Goal: Task Accomplishment & Management: Manage account settings

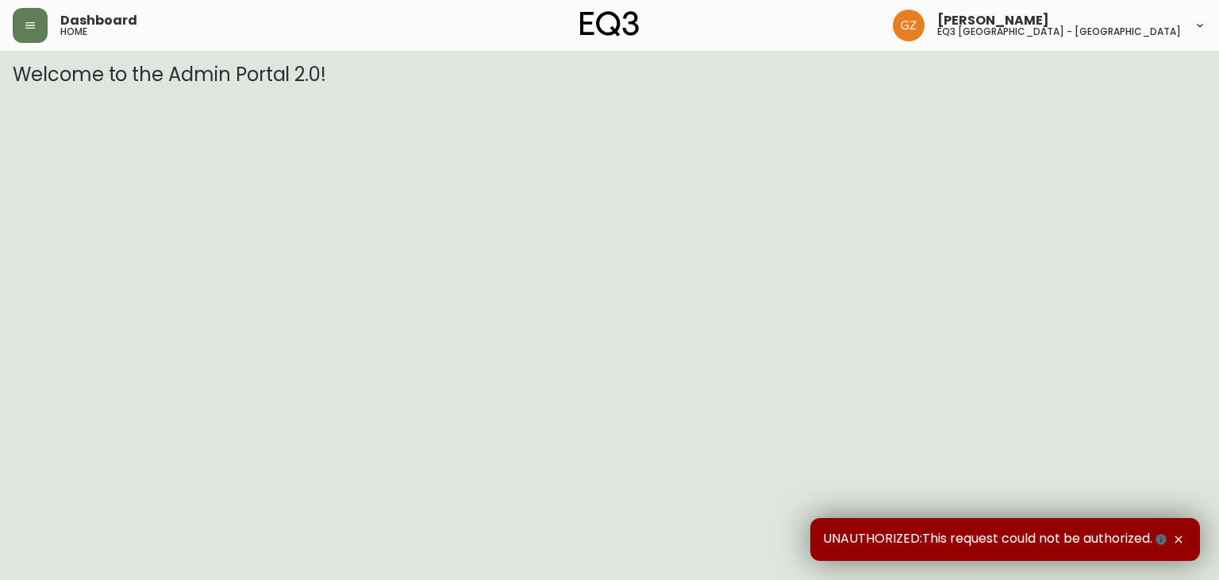
click at [51, 38] on div "Dashboard home" at bounding box center [212, 25] width 398 height 35
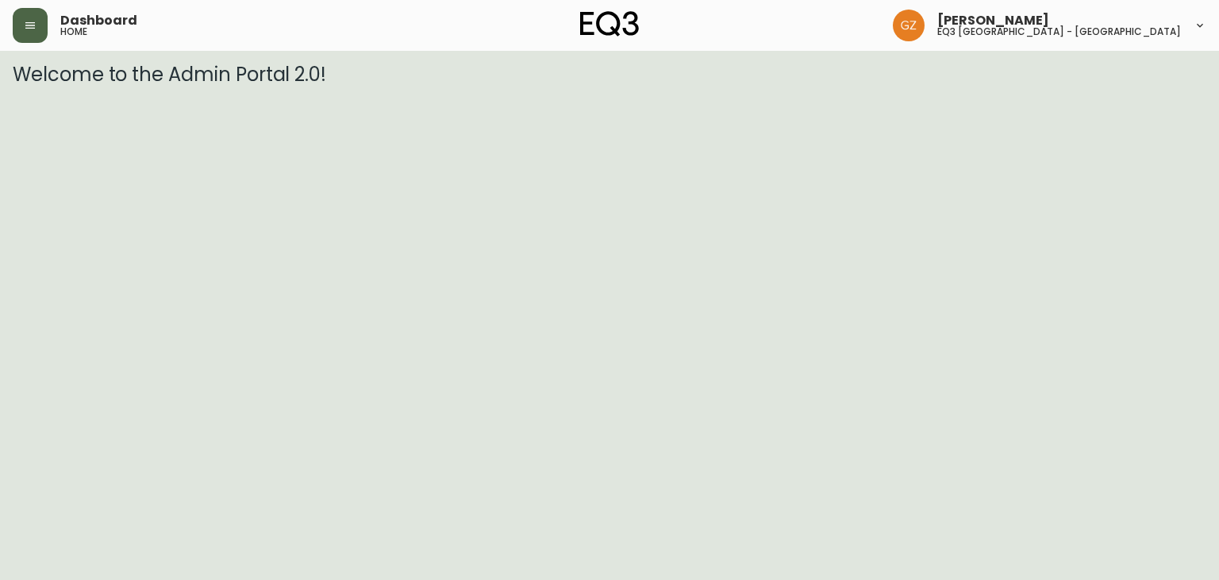
click at [33, 30] on icon "button" at bounding box center [30, 25] width 13 height 13
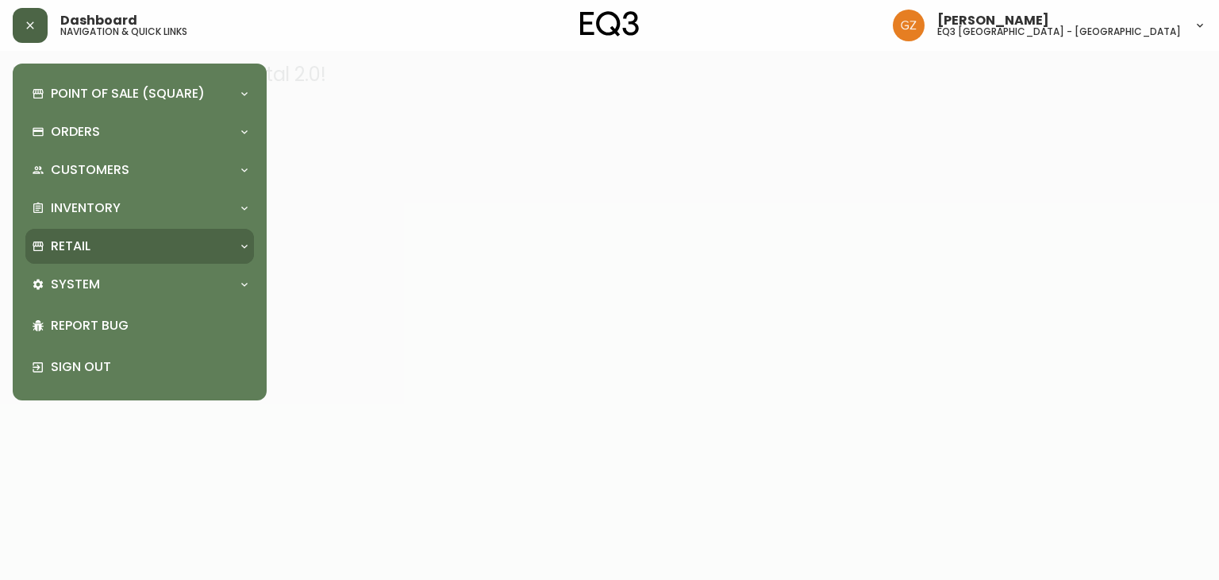
click at [129, 235] on div "Retail" at bounding box center [139, 246] width 229 height 35
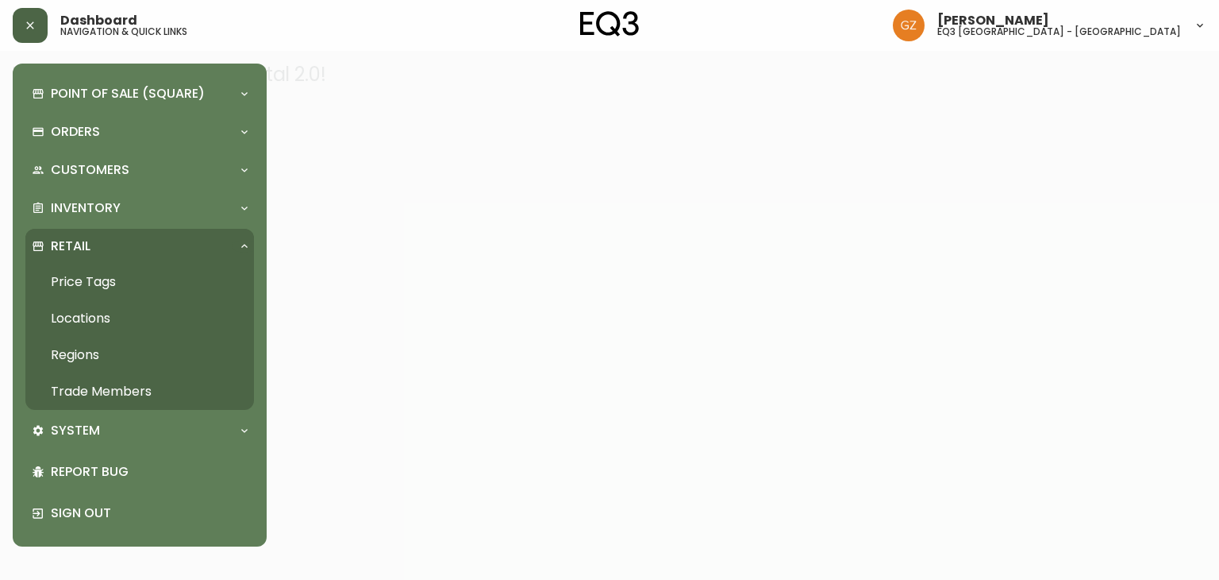
click at [100, 392] on link "Trade Members" at bounding box center [139, 391] width 229 height 37
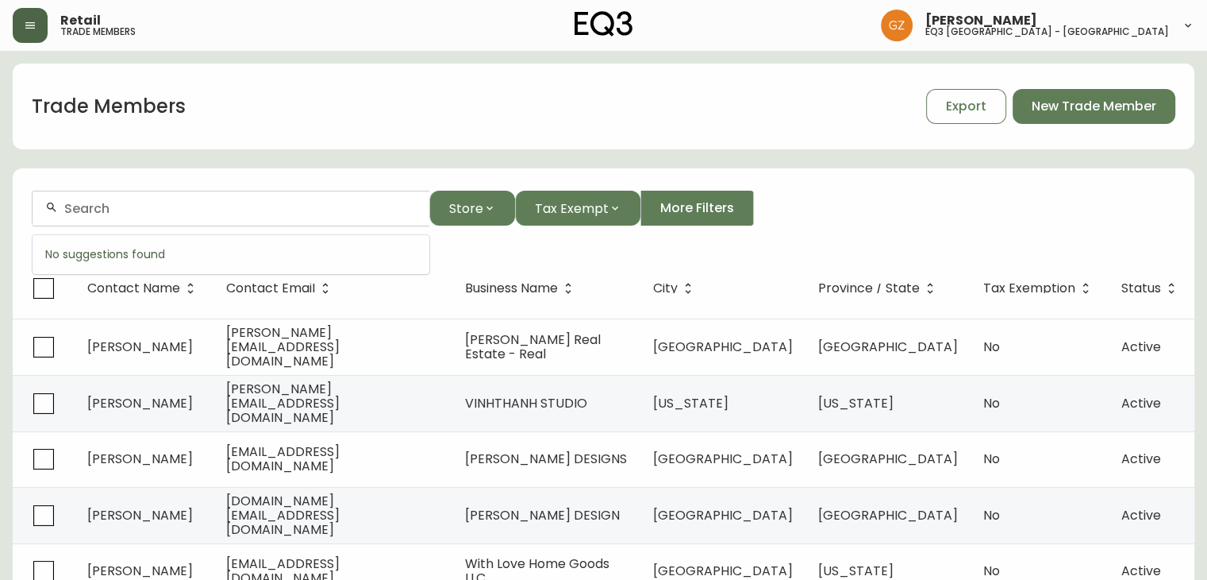
click at [114, 201] on input "text" at bounding box center [240, 208] width 352 height 15
paste input "[EMAIL_ADDRESS][DOMAIN_NAME]"
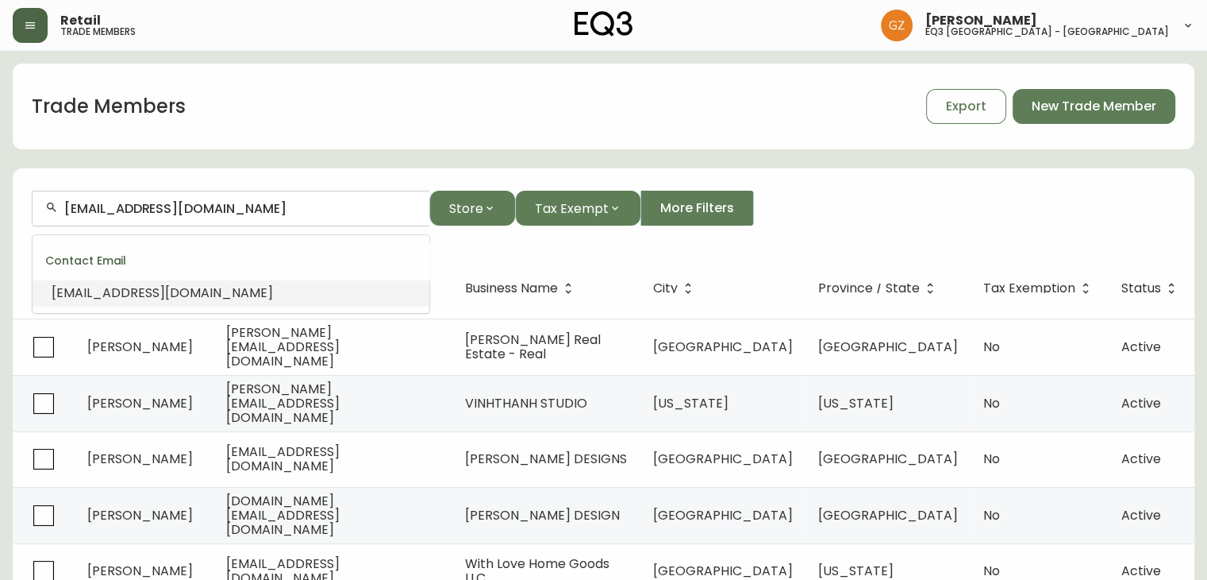
click at [110, 292] on span "[EMAIL_ADDRESS][DOMAIN_NAME]" at bounding box center [162, 292] width 221 height 18
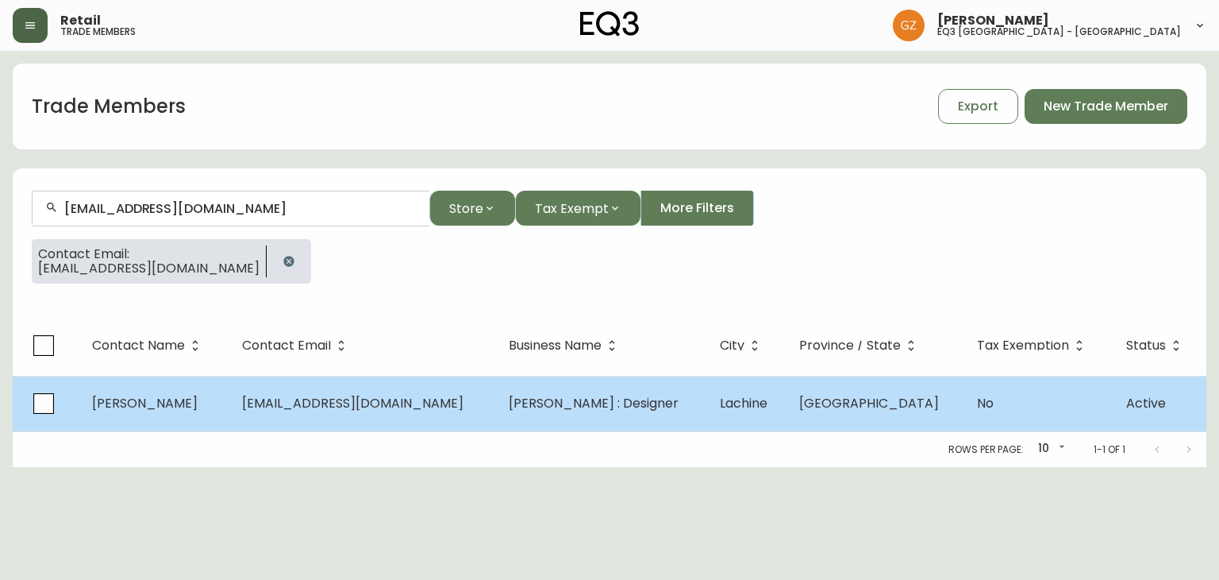
type input "[EMAIL_ADDRESS][DOMAIN_NAME]"
click at [138, 406] on span "[PERSON_NAME]" at bounding box center [145, 403] width 106 height 18
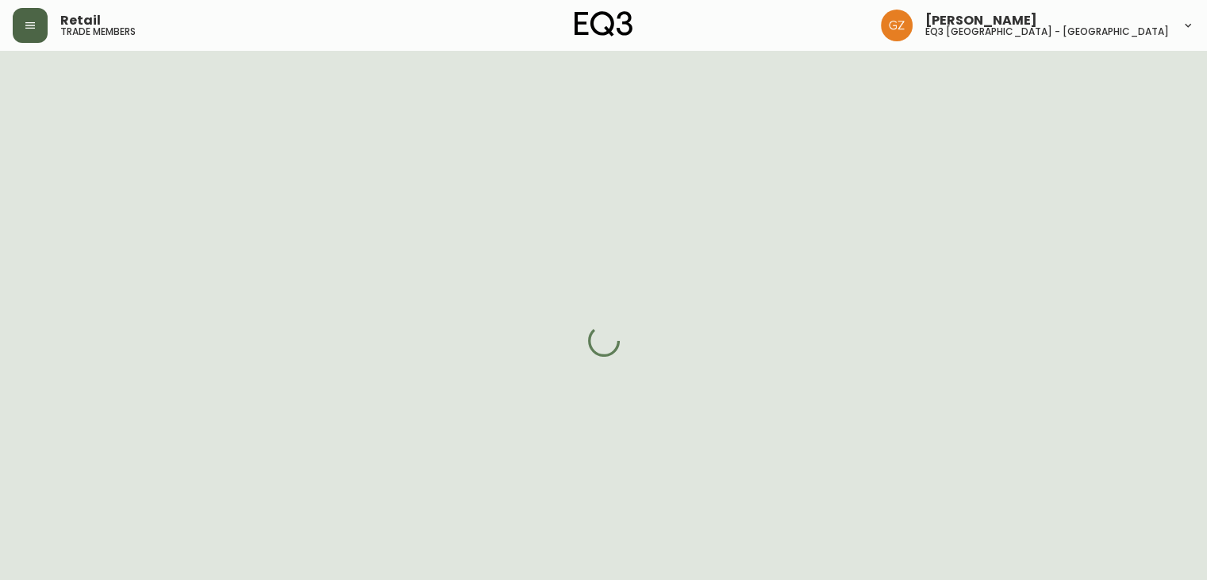
select select "QC"
select select "CA"
select select "CA_FR"
select select "Other"
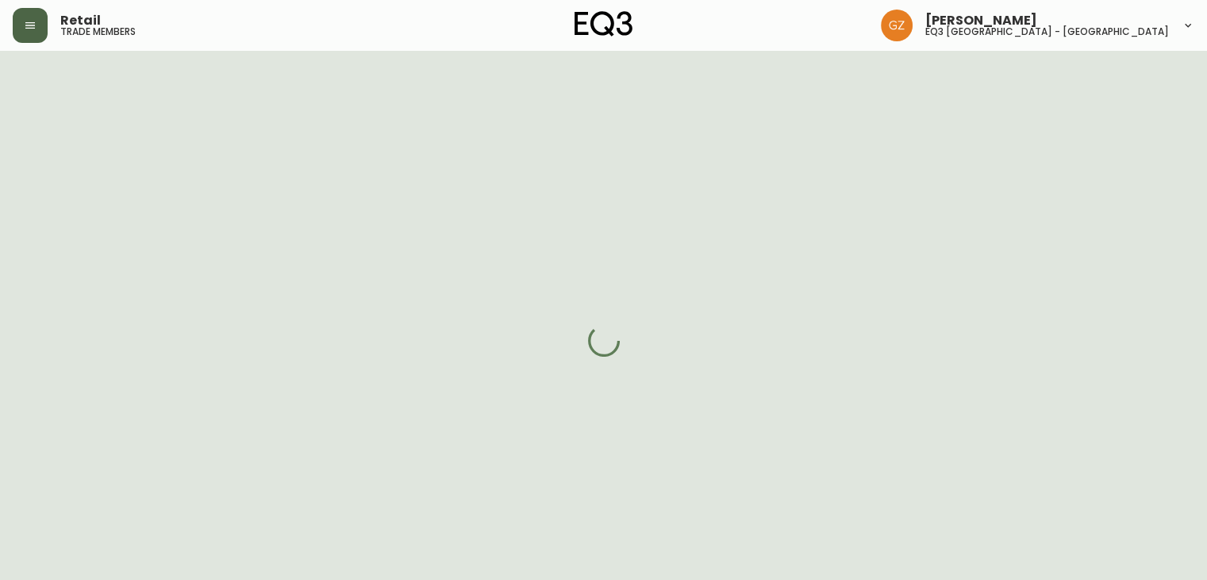
select select "cjw10z96t00bn6gs0dfqi5bhz"
select select "false"
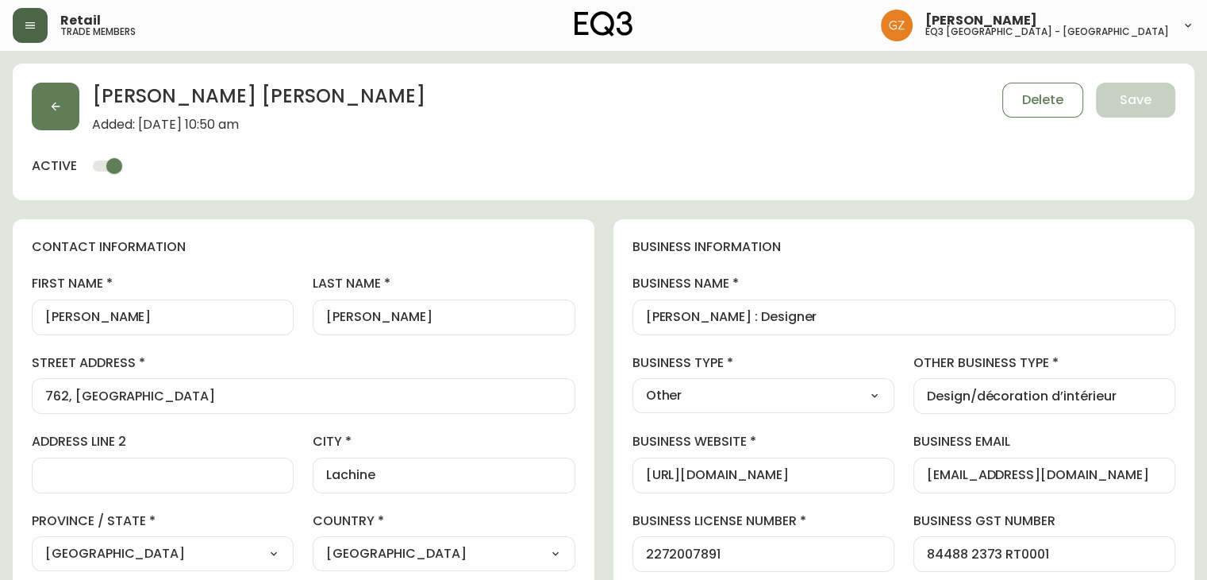
click at [1130, 297] on div "business name [PERSON_NAME] : Designer" at bounding box center [905, 305] width 544 height 60
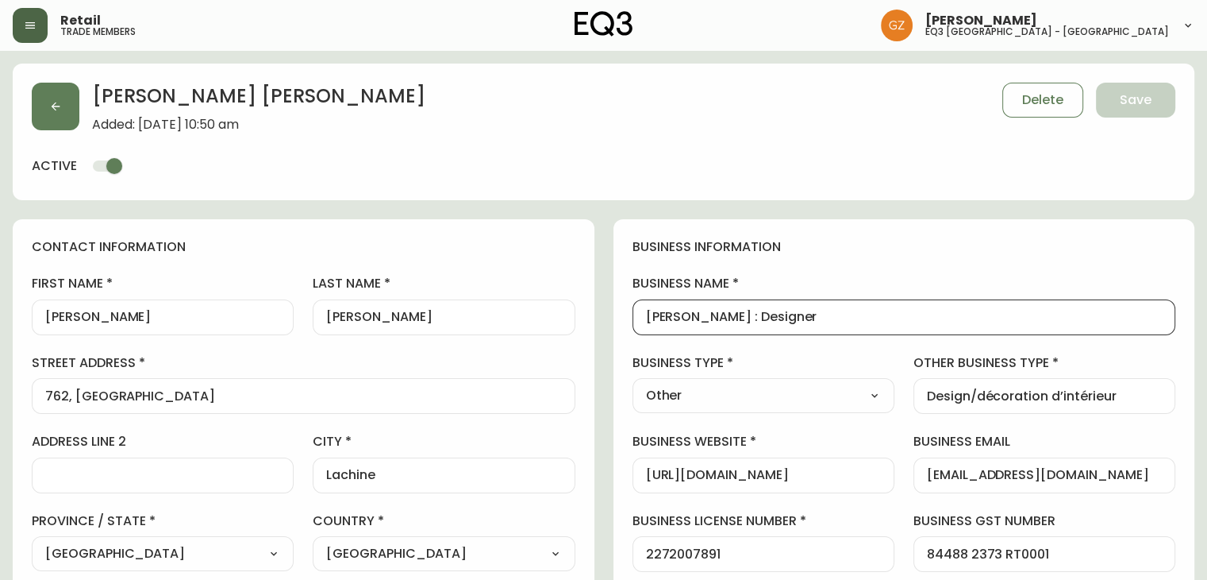
drag, startPoint x: 791, startPoint y: 316, endPoint x: 422, endPoint y: 303, distance: 369.4
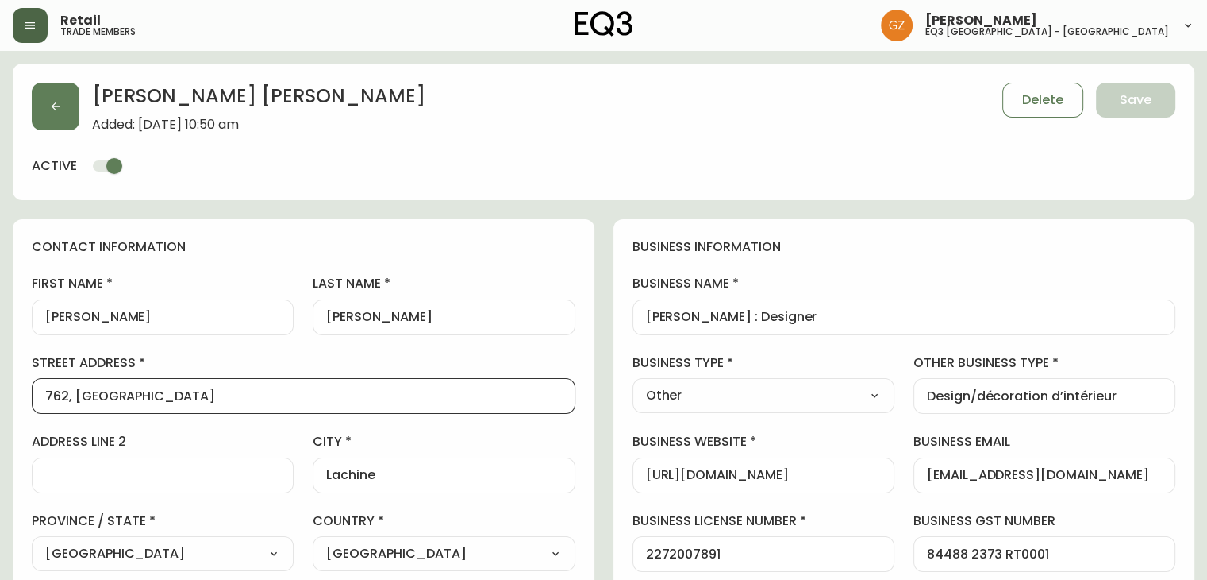
drag, startPoint x: 191, startPoint y: 399, endPoint x: 0, endPoint y: 353, distance: 196.6
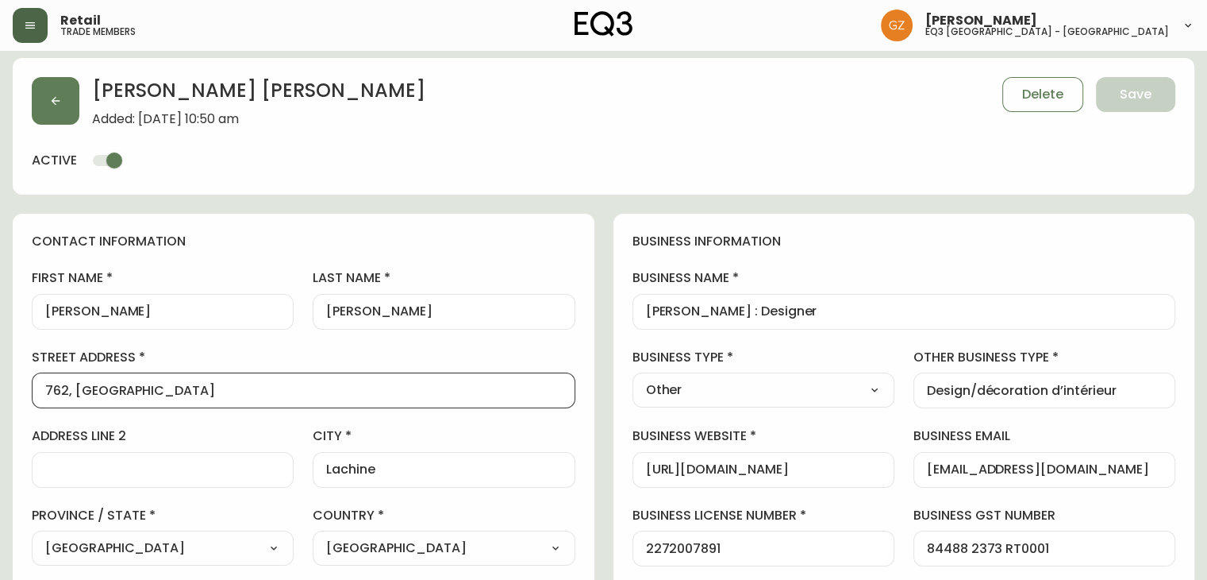
scroll to position [318, 0]
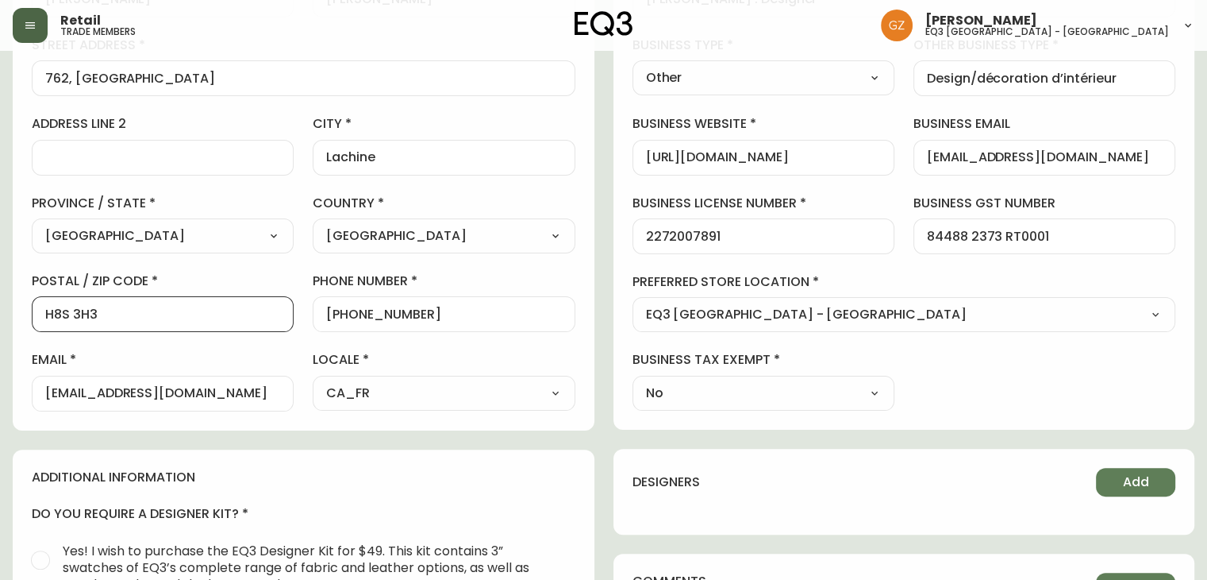
drag, startPoint x: 102, startPoint y: 312, endPoint x: 0, endPoint y: 308, distance: 101.7
click at [0, 308] on main "[PERSON_NAME] Added: [DATE] 10:50 am Delete Save active contact information fir…" at bounding box center [603, 376] width 1207 height 1286
click at [1034, 279] on label "preferred store location" at bounding box center [905, 281] width 544 height 17
drag, startPoint x: 432, startPoint y: 309, endPoint x: 362, endPoint y: 316, distance: 70.2
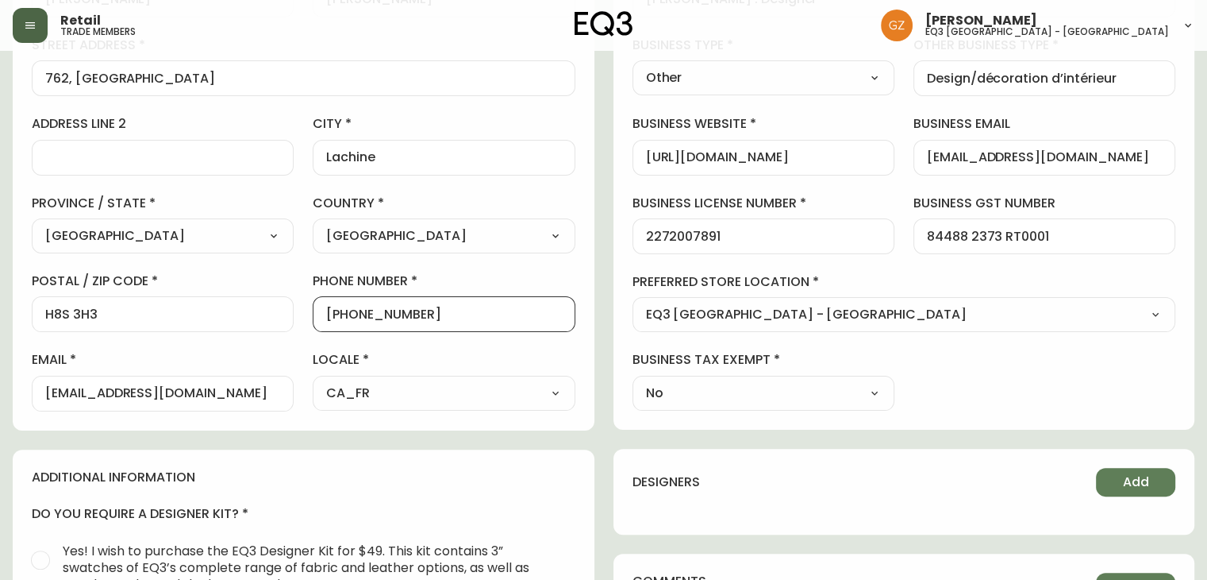
click at [362, 316] on input "[PHONE_NUMBER]" at bounding box center [443, 313] width 235 height 15
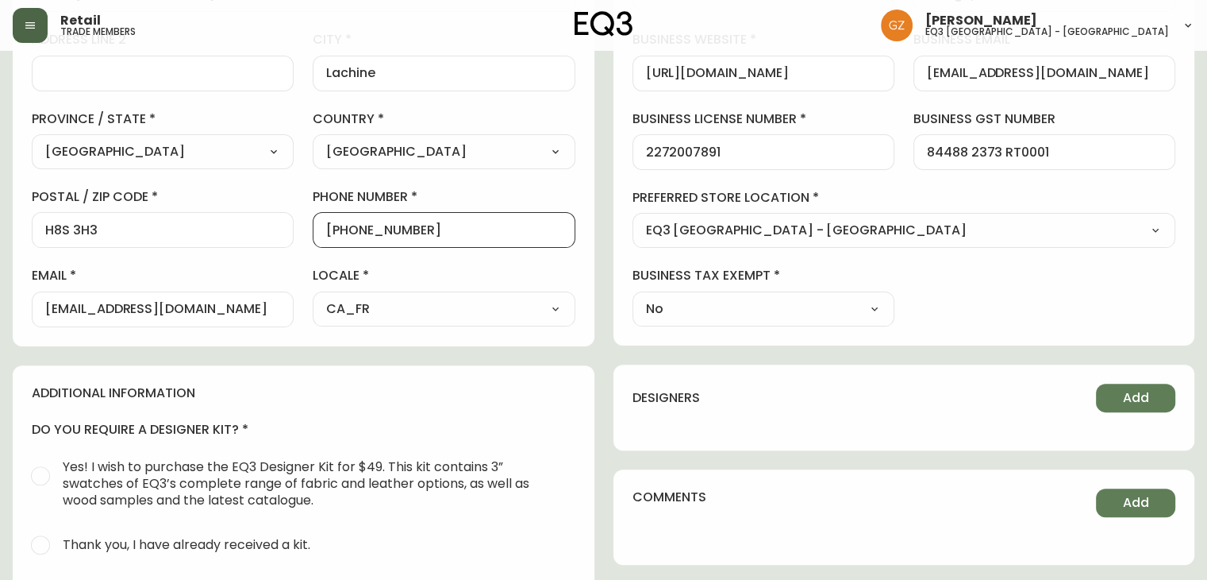
scroll to position [318, 0]
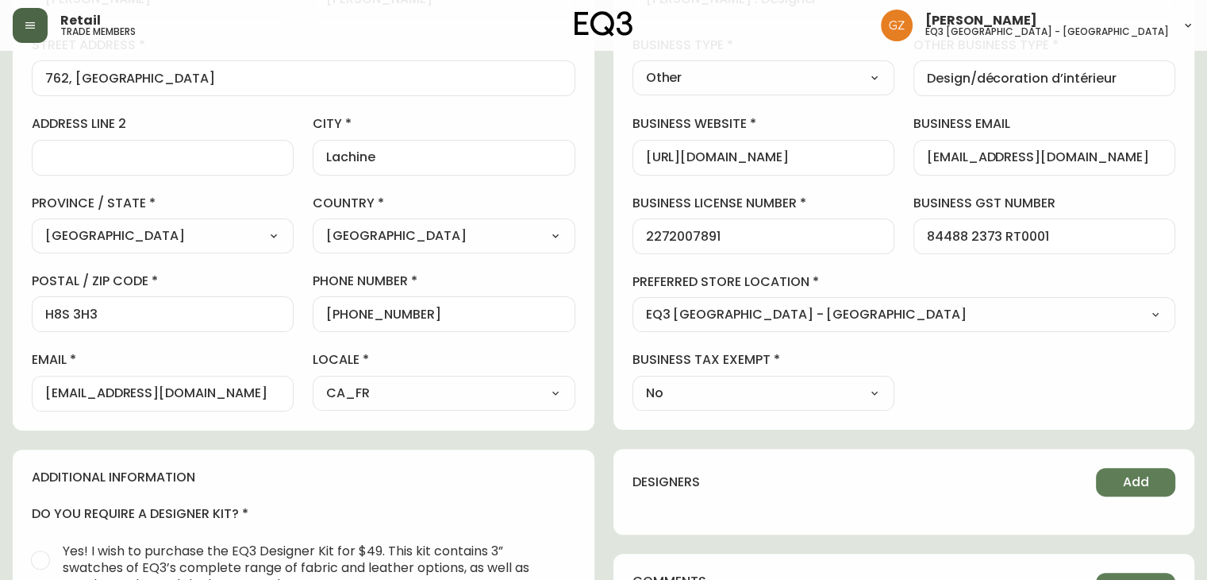
click at [835, 146] on div "[URL][DOMAIN_NAME]" at bounding box center [764, 158] width 262 height 36
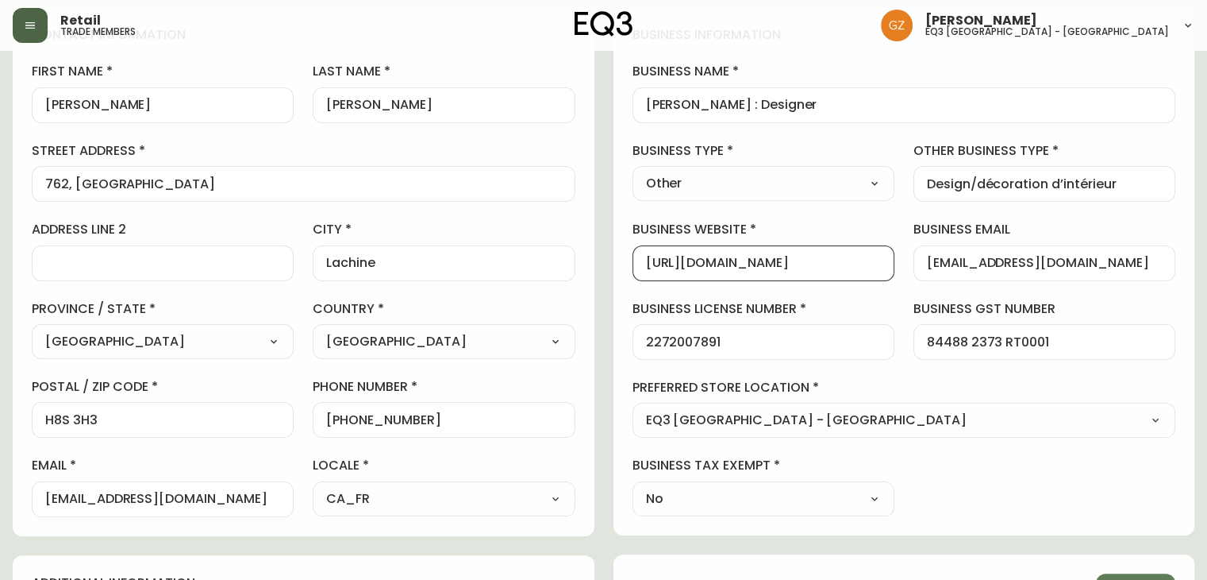
scroll to position [79, 0]
